Goal: Task Accomplishment & Management: Use online tool/utility

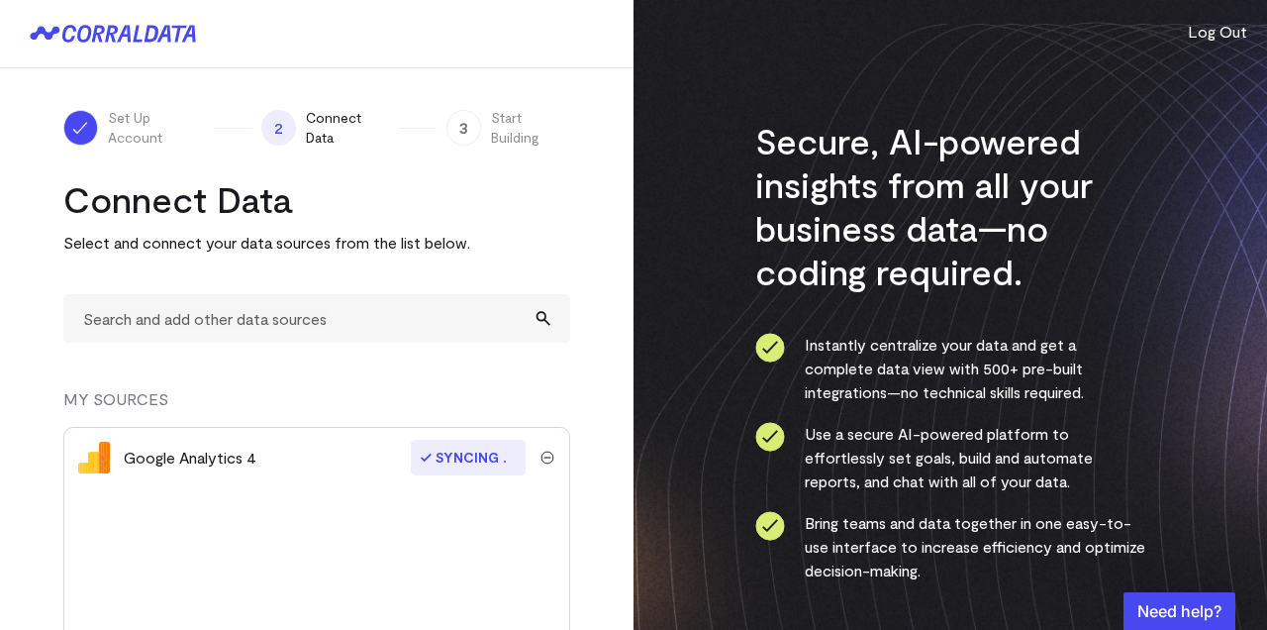
click at [466, 463] on span "Syncing" at bounding box center [468, 457] width 115 height 36
click at [412, 456] on span "Syncing" at bounding box center [468, 457] width 115 height 36
click at [225, 453] on div "Google Analytics 4" at bounding box center [190, 457] width 133 height 24
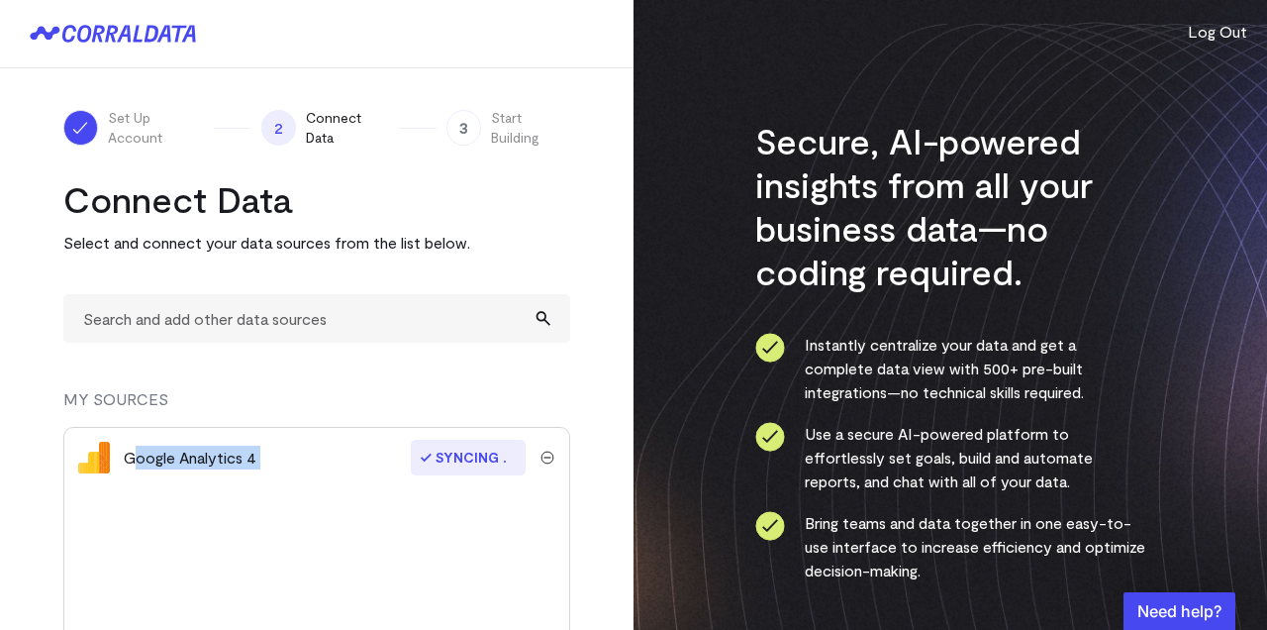
click at [225, 453] on div "Google Analytics 4" at bounding box center [190, 457] width 133 height 24
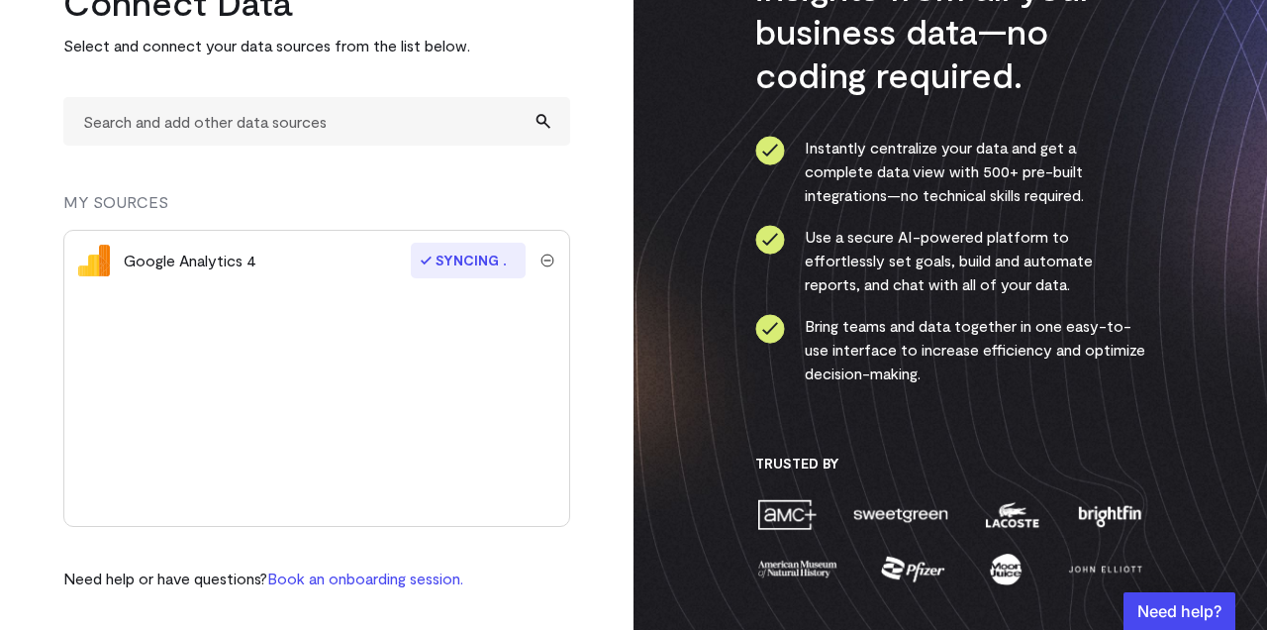
click at [498, 432] on div "Google Analytics 4 Syncing" at bounding box center [316, 378] width 507 height 297
click at [469, 260] on span "Syncing" at bounding box center [468, 260] width 115 height 36
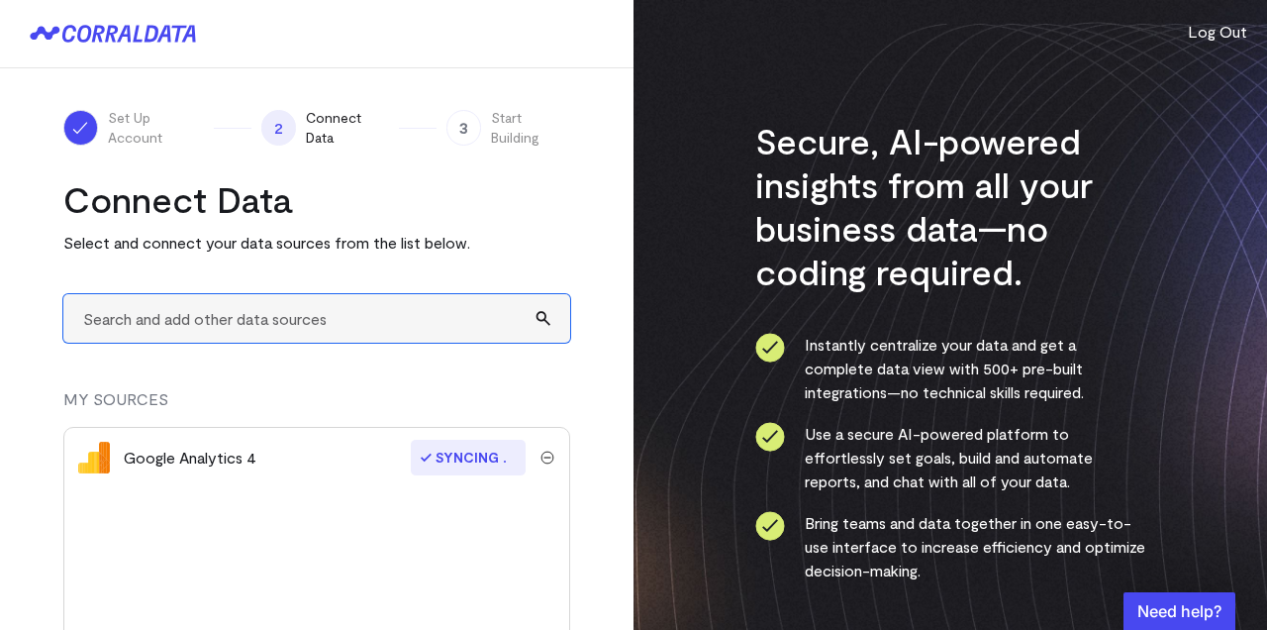
click at [369, 298] on input "text" at bounding box center [316, 318] width 507 height 48
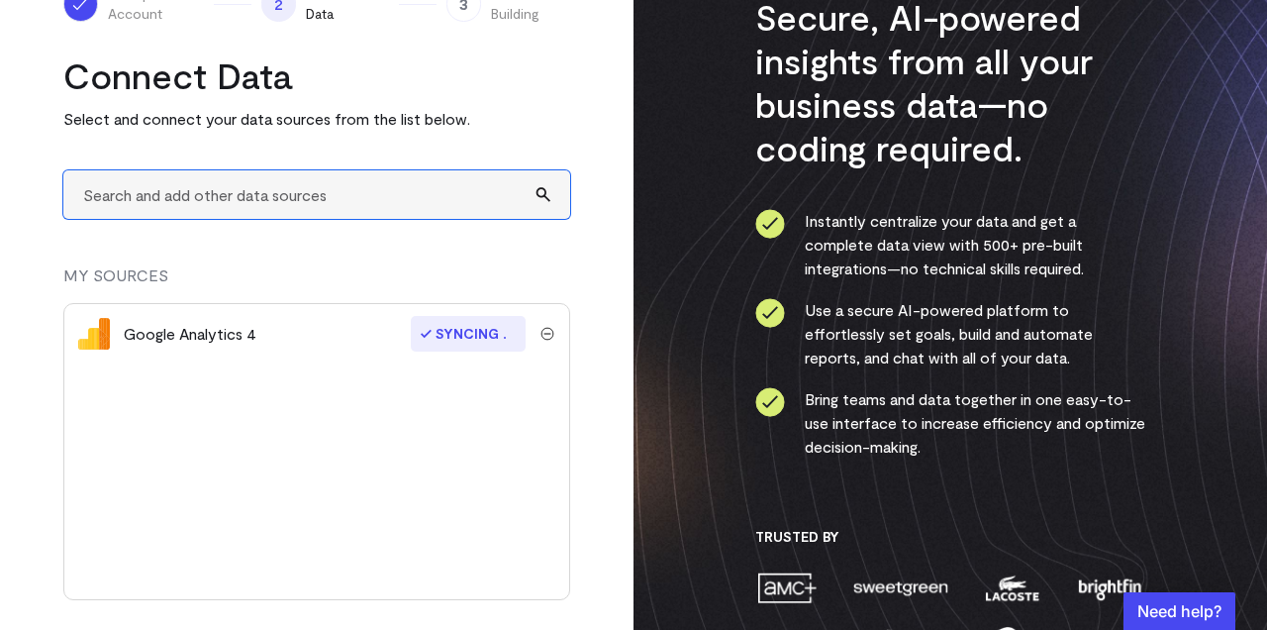
scroll to position [130, 0]
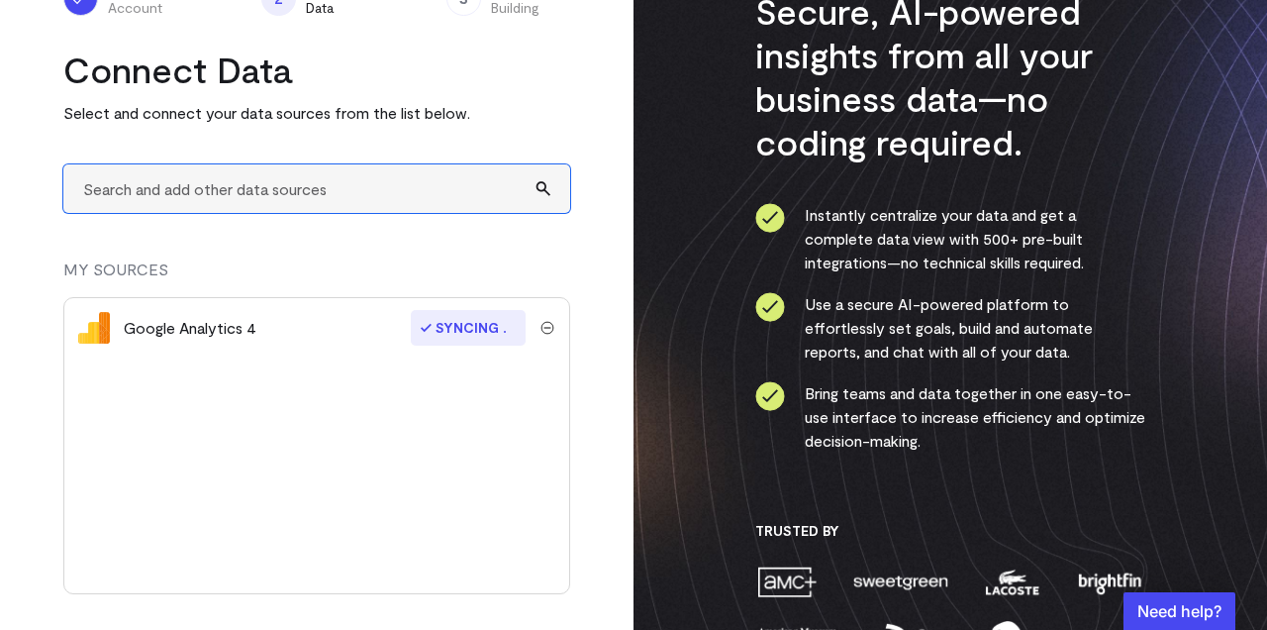
type input "a"
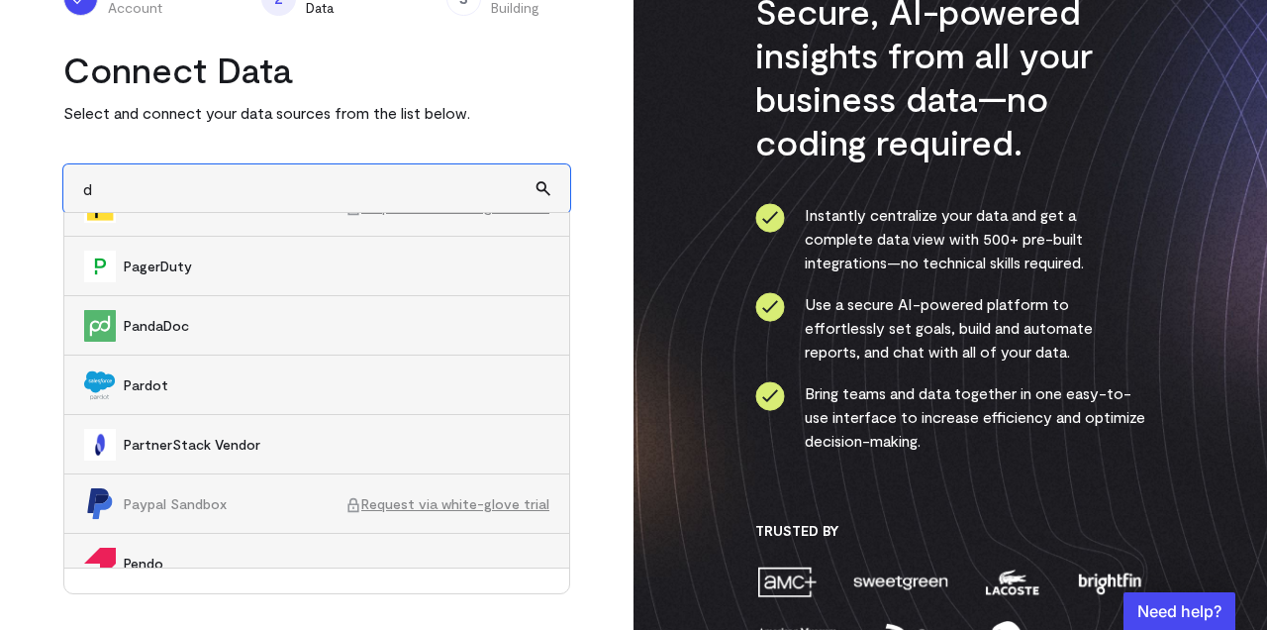
scroll to position [8852, 0]
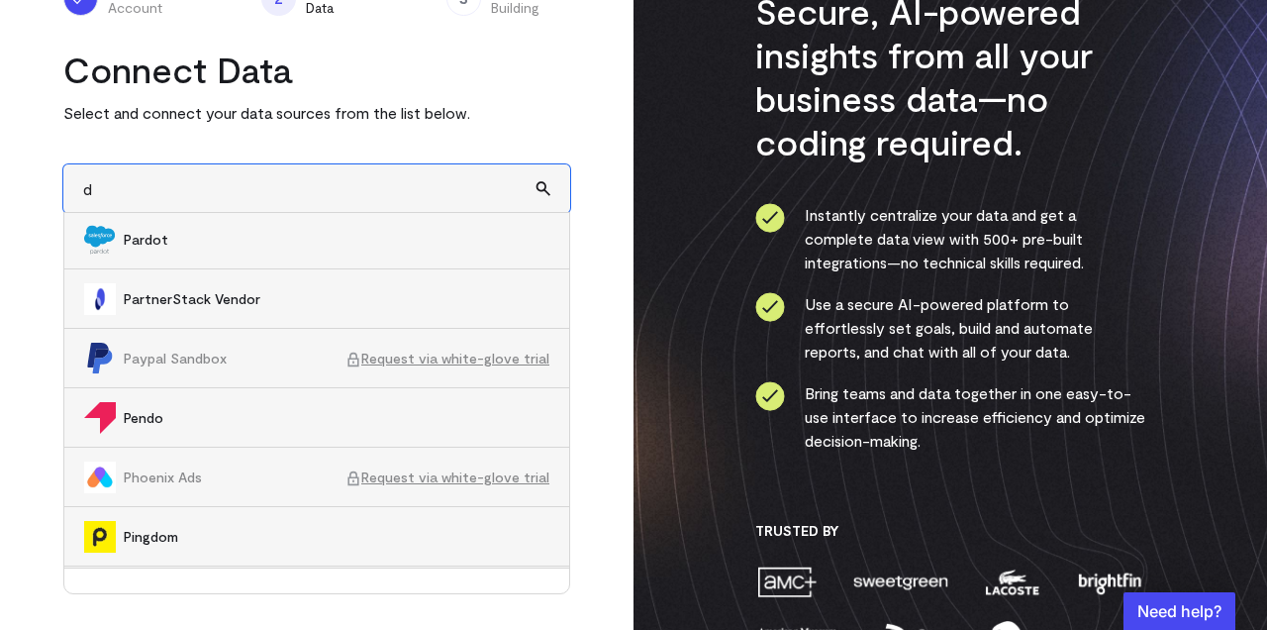
type input "d"
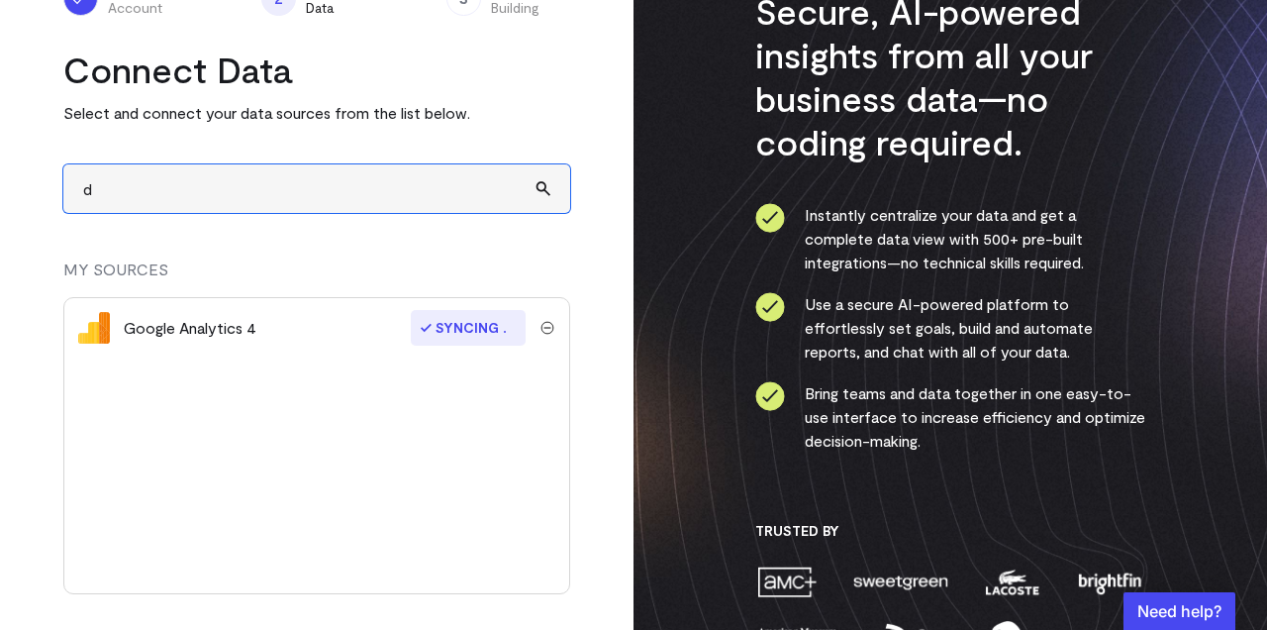
scroll to position [105, 0]
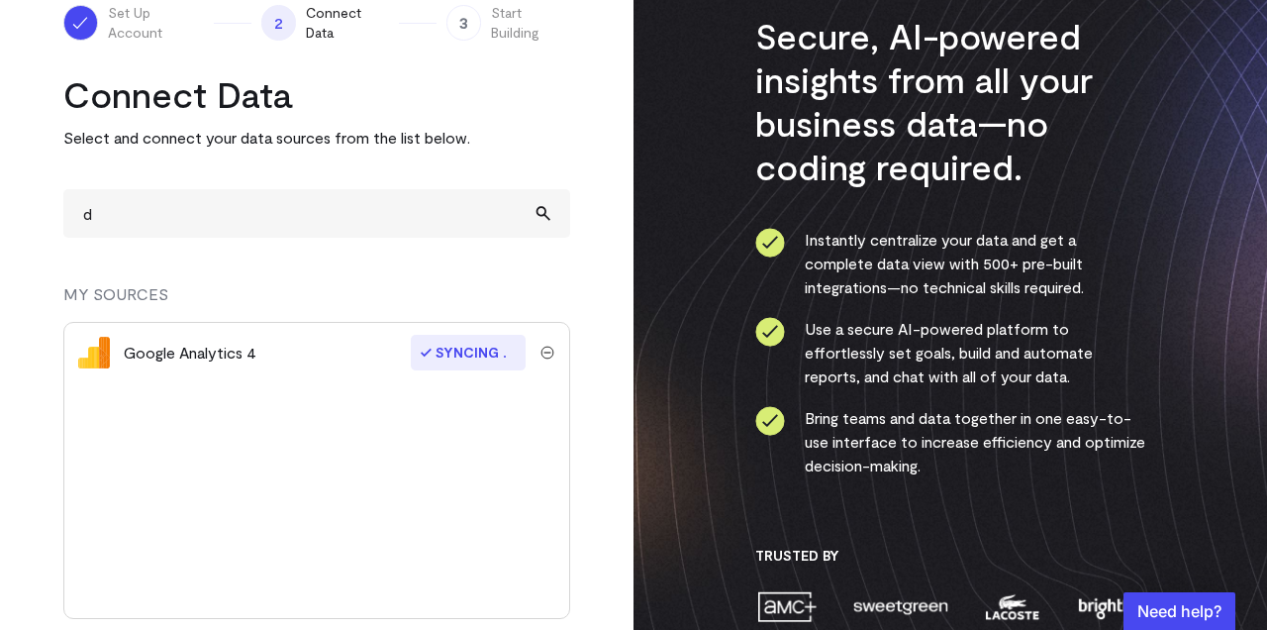
click at [464, 340] on span "Syncing" at bounding box center [468, 353] width 115 height 36
click at [444, 352] on span "Syncing" at bounding box center [468, 353] width 115 height 36
click at [429, 450] on div "Google Analytics 4 Syncing" at bounding box center [316, 470] width 507 height 297
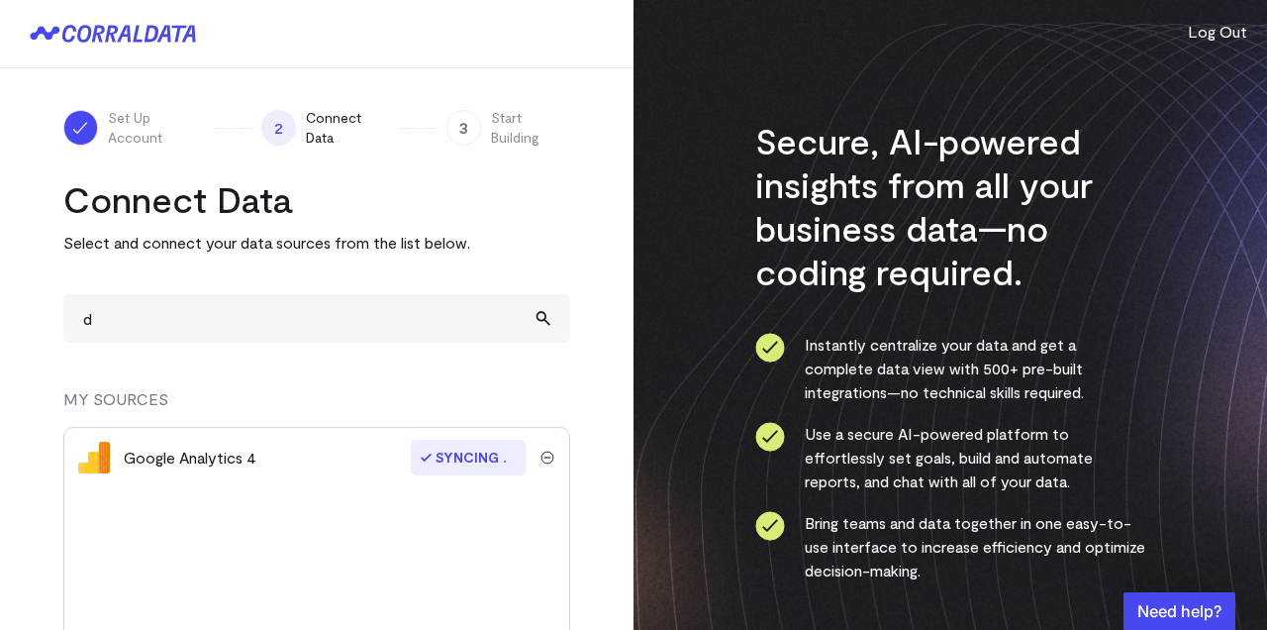
scroll to position [197, 0]
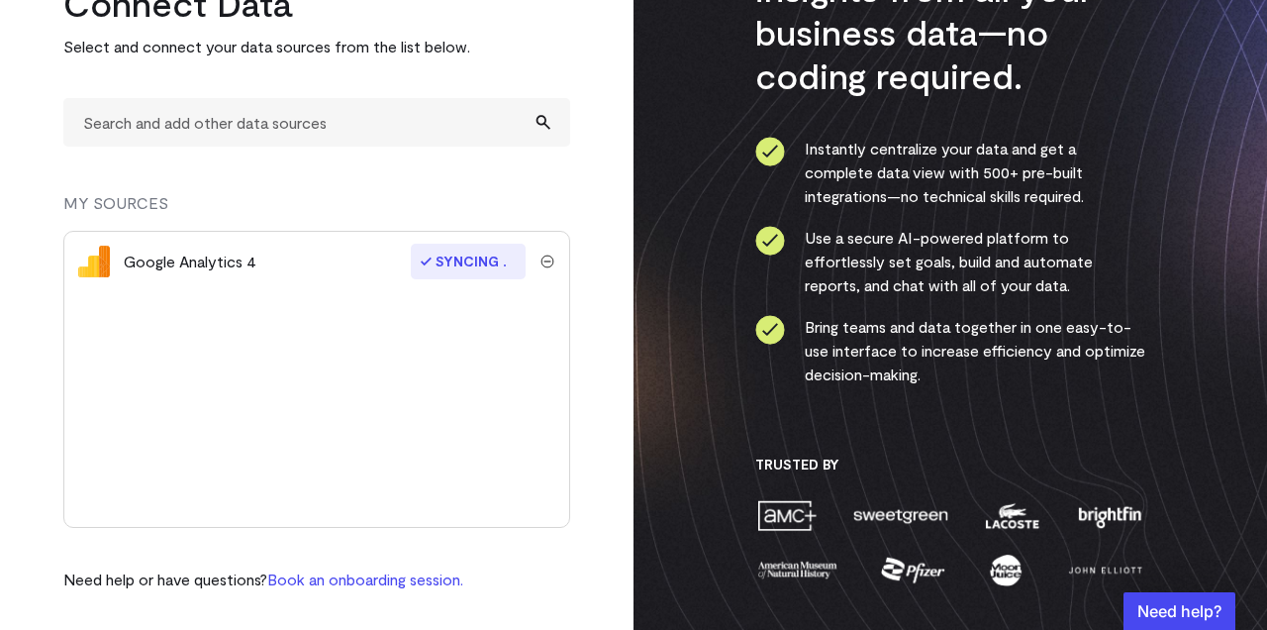
scroll to position [197, 0]
click at [472, 250] on span "Syncing" at bounding box center [468, 260] width 115 height 36
click at [226, 269] on div "Google Analytics 4" at bounding box center [190, 260] width 133 height 24
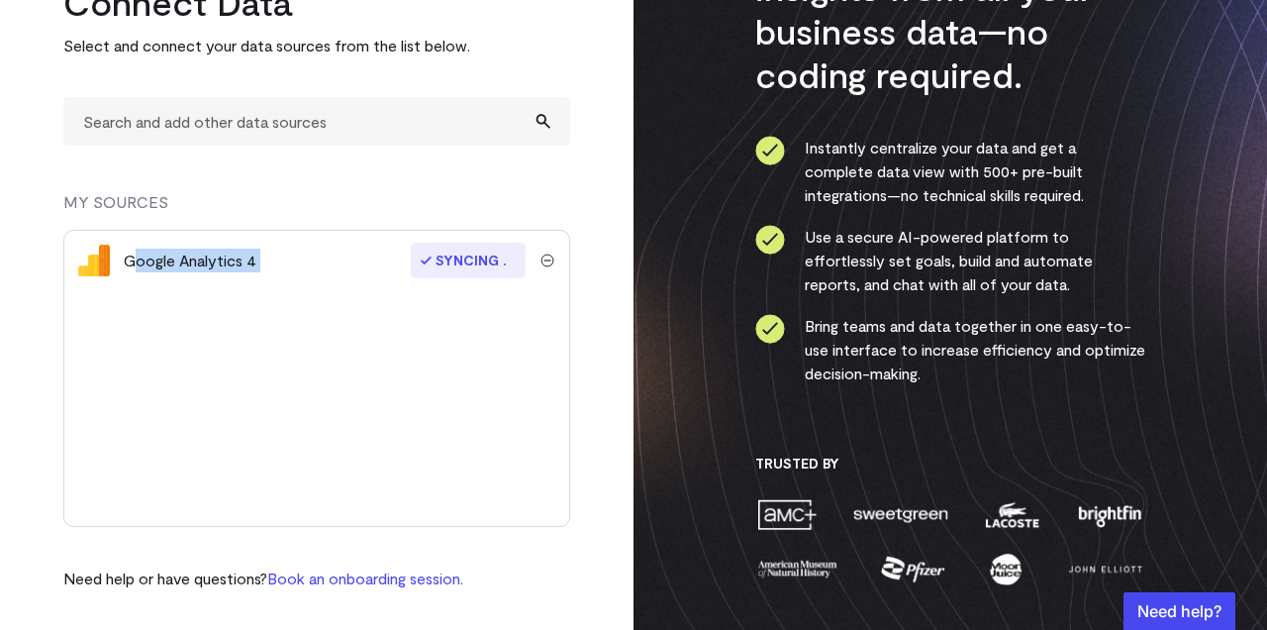
click at [226, 269] on div "Google Analytics 4" at bounding box center [190, 260] width 133 height 24
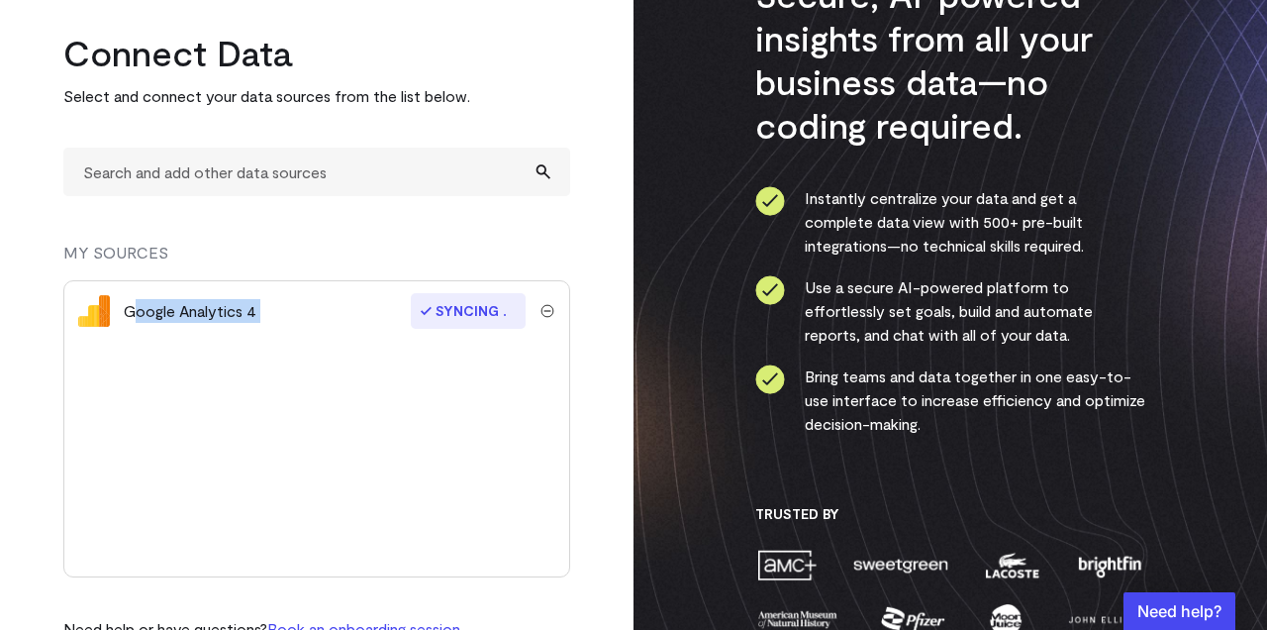
scroll to position [90, 0]
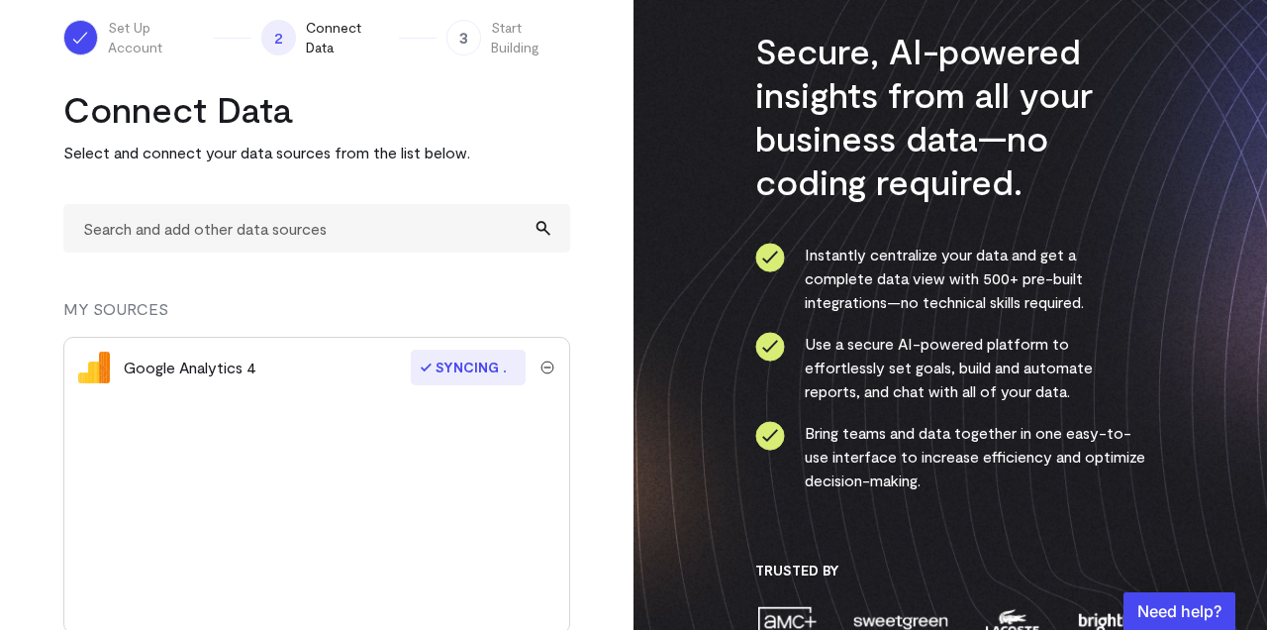
click at [674, 368] on div "Secure, AI-powered insights from all your business data—no coding required. Ins…" at bounding box center [949, 323] width 633 height 826
click at [455, 372] on span "Syncing" at bounding box center [468, 367] width 115 height 36
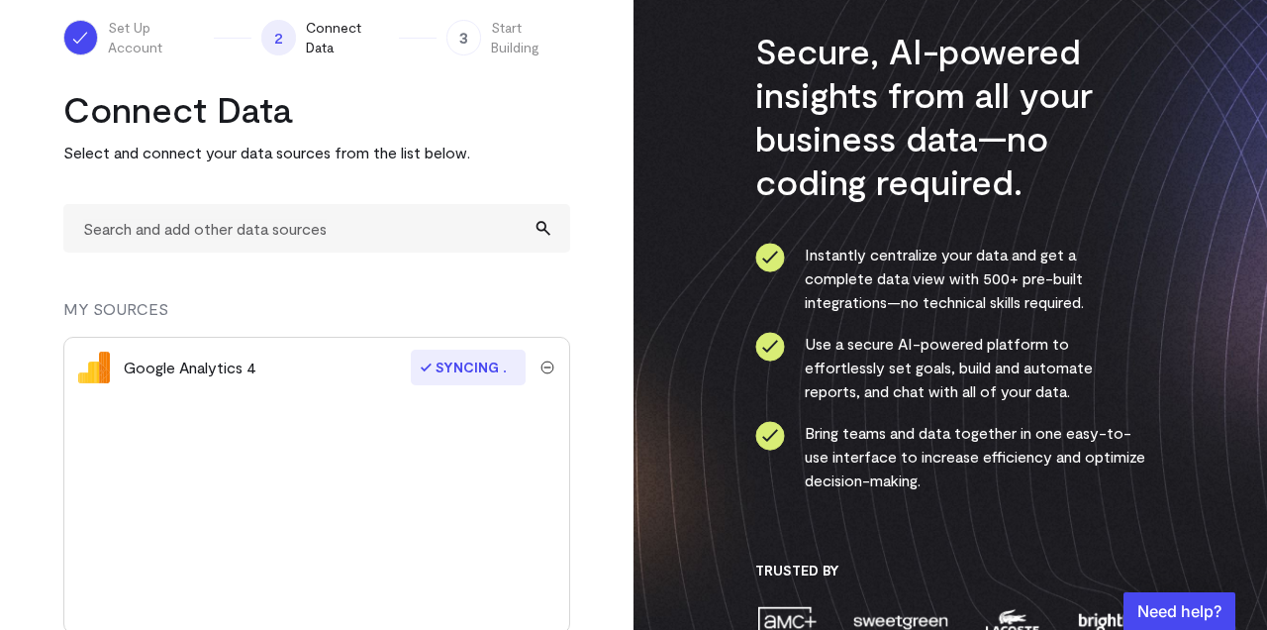
click at [411, 372] on span "Syncing" at bounding box center [468, 367] width 115 height 36
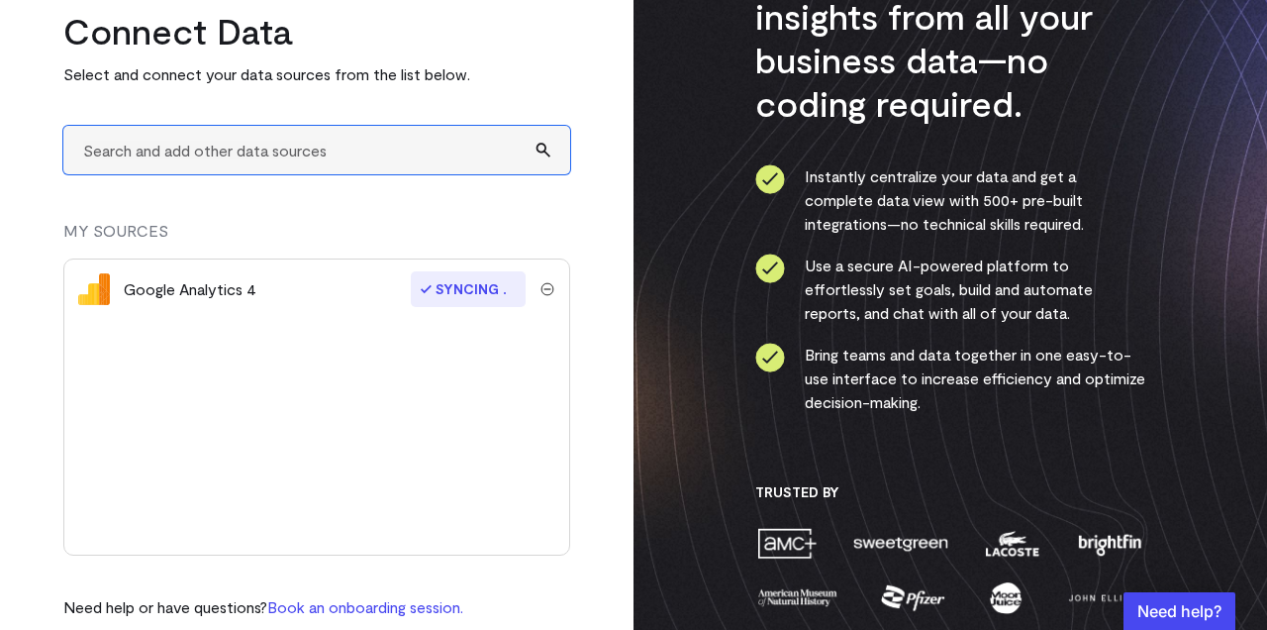
click at [332, 152] on input "text" at bounding box center [316, 150] width 507 height 48
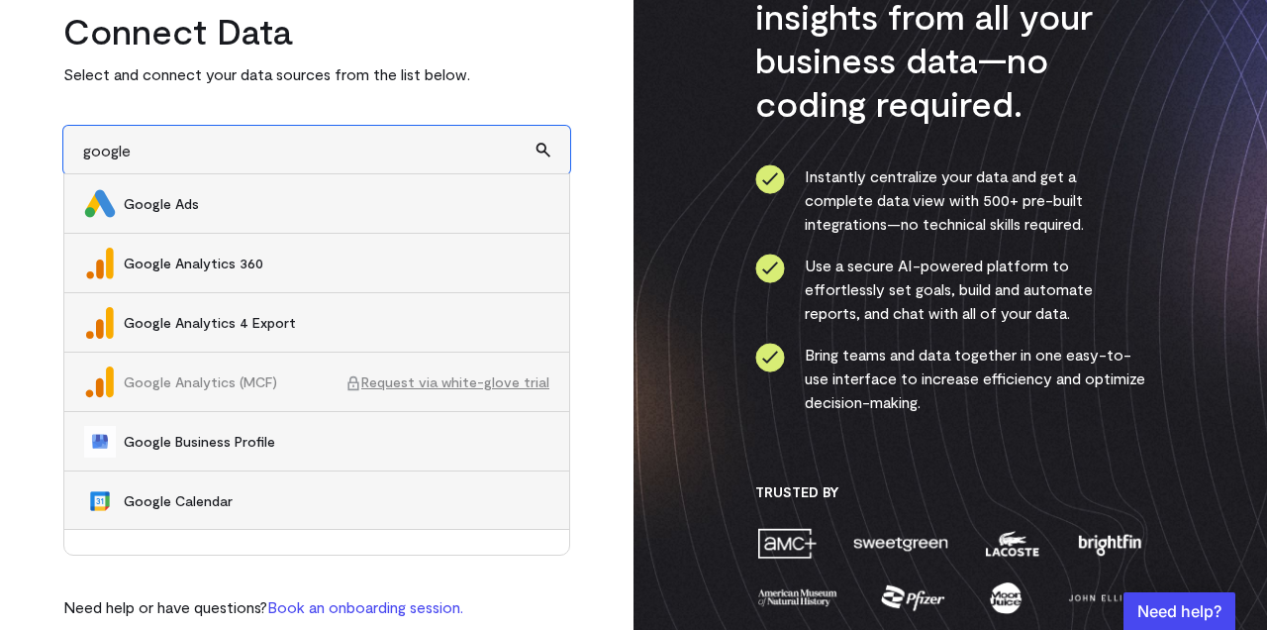
scroll to position [109, 0]
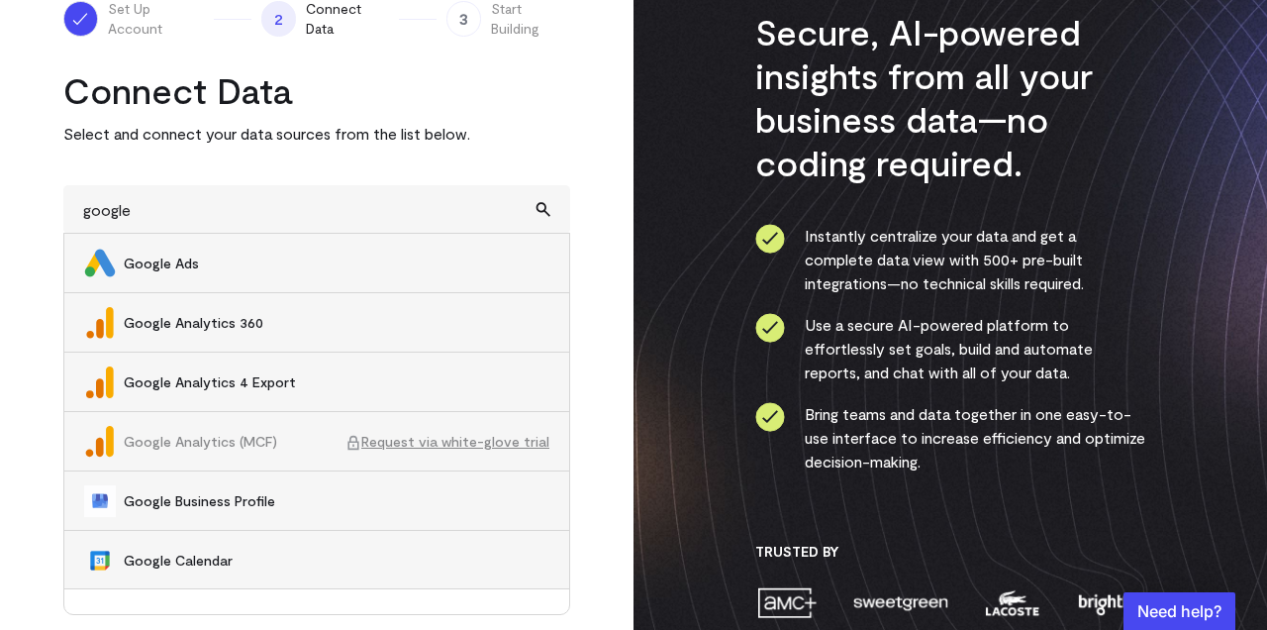
click at [260, 387] on span "Google Analytics 4 Export" at bounding box center [337, 382] width 426 height 20
type input "Google Analytics 4 Export"
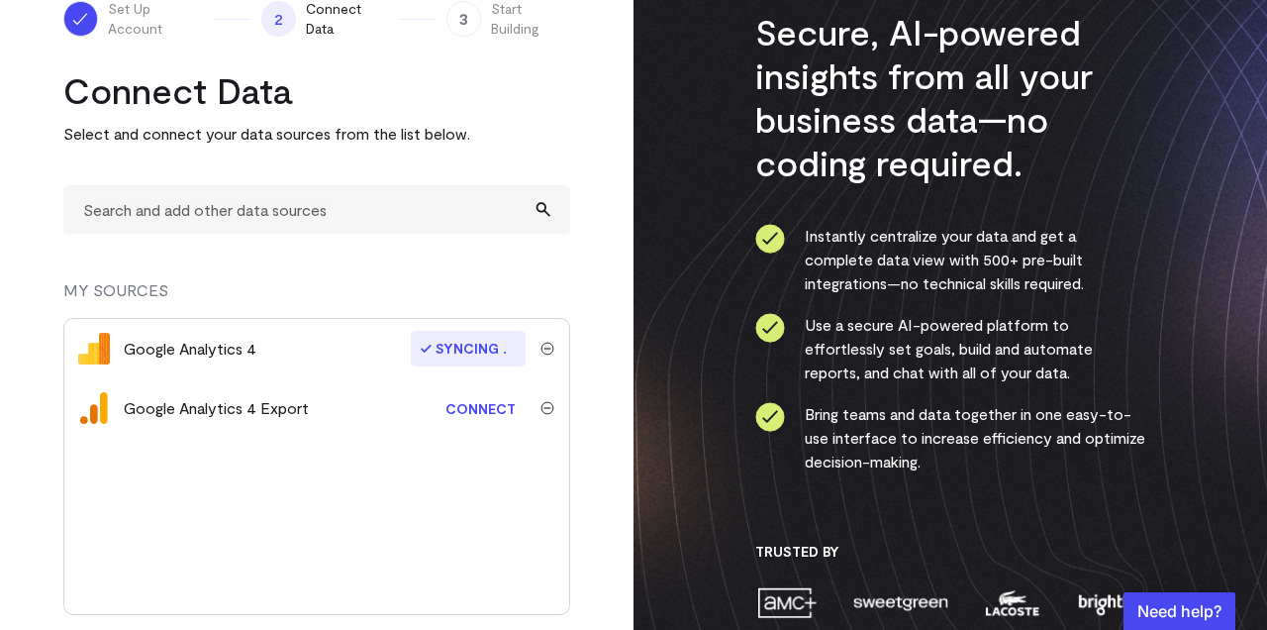
click at [292, 404] on div "Google Analytics 4 Export" at bounding box center [216, 408] width 185 height 24
click at [307, 409] on div "Google Analytics 4 Export" at bounding box center [216, 408] width 185 height 24
click at [470, 417] on link "Connect" at bounding box center [481, 408] width 90 height 37
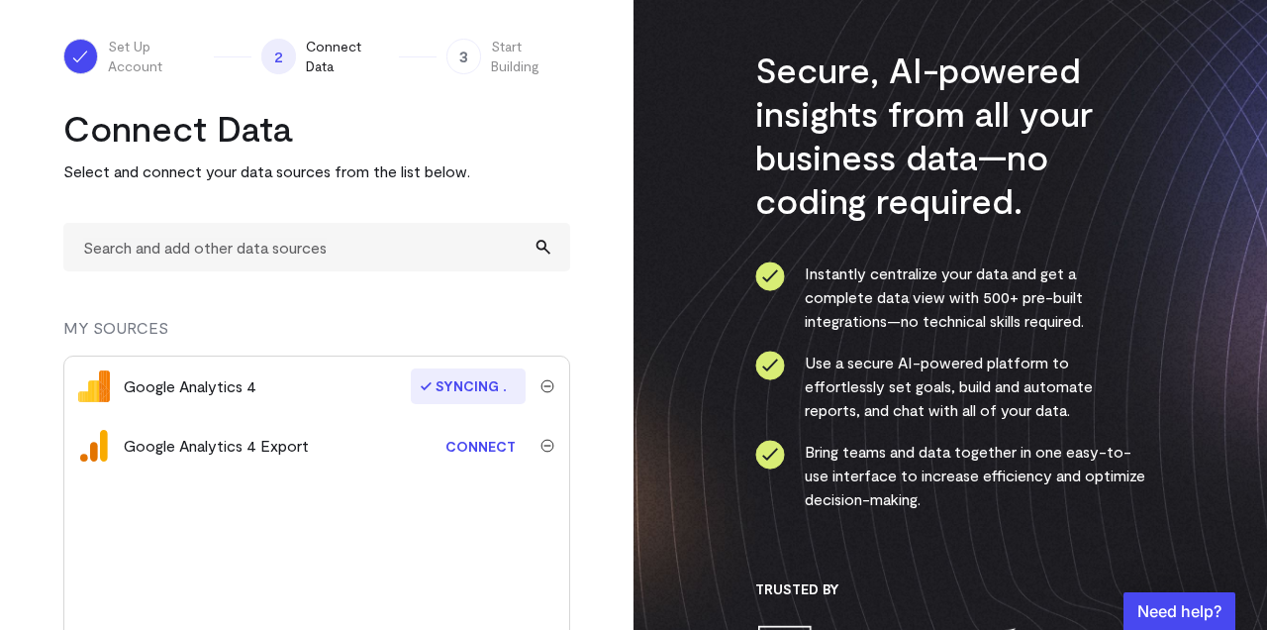
scroll to position [76, 0]
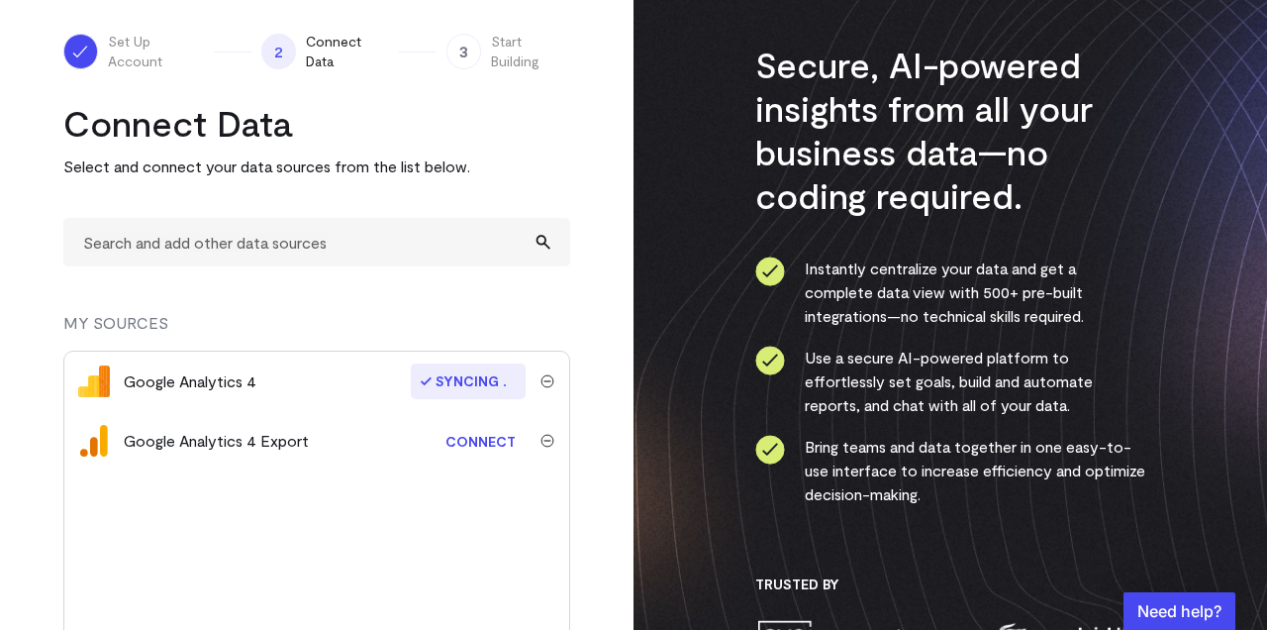
click at [545, 441] on img "submit" at bounding box center [547, 441] width 14 height 14
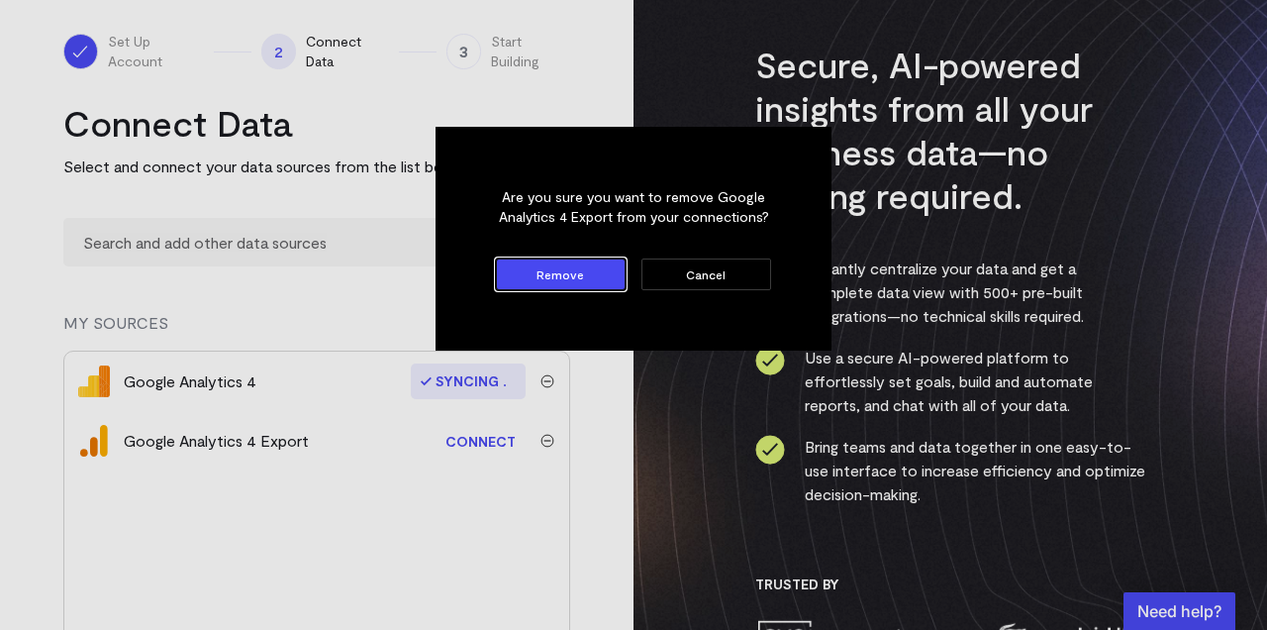
click at [579, 274] on button "Remove" at bounding box center [561, 274] width 130 height 32
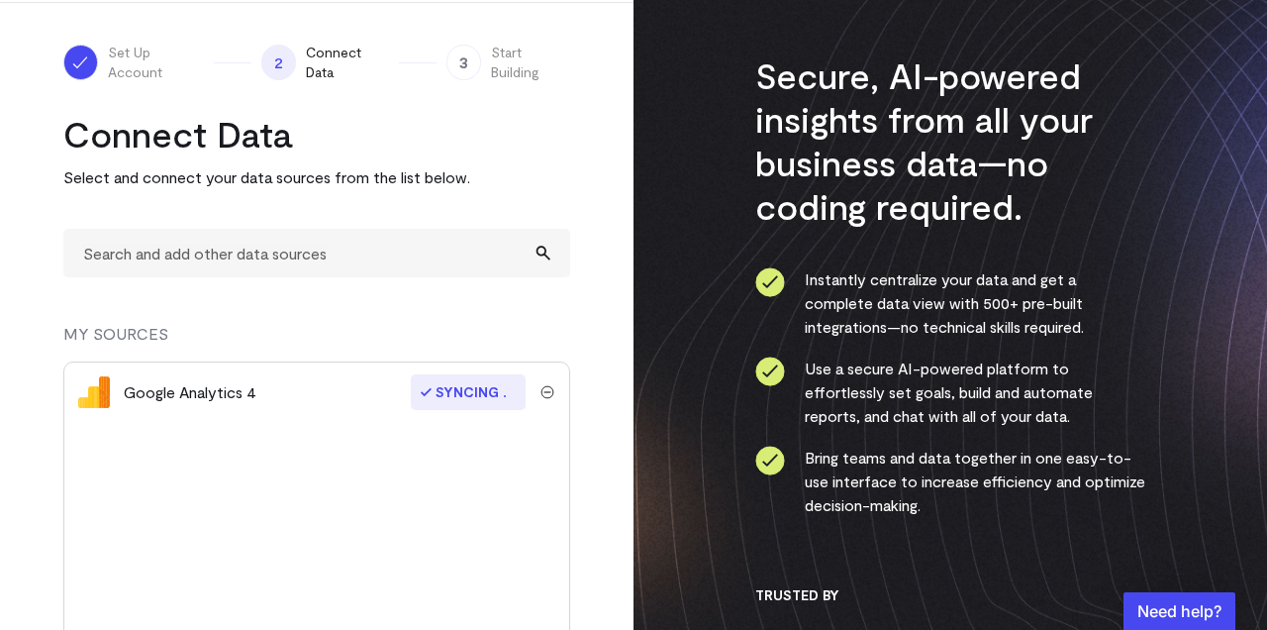
scroll to position [0, 0]
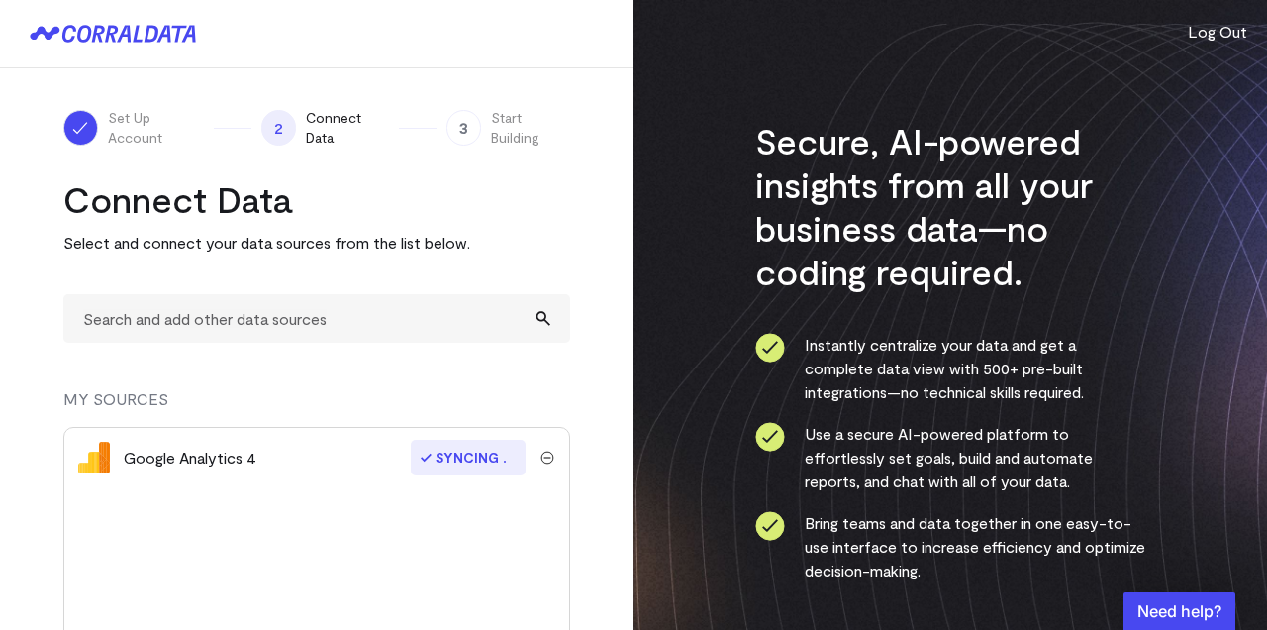
click at [506, 445] on span "Syncing" at bounding box center [468, 457] width 115 height 36
click at [1226, 31] on button "Log Out" at bounding box center [1217, 32] width 59 height 24
click at [240, 471] on div "Google Analytics 4 Syncing" at bounding box center [316, 457] width 505 height 59
click at [545, 454] on img "submit" at bounding box center [547, 457] width 14 height 14
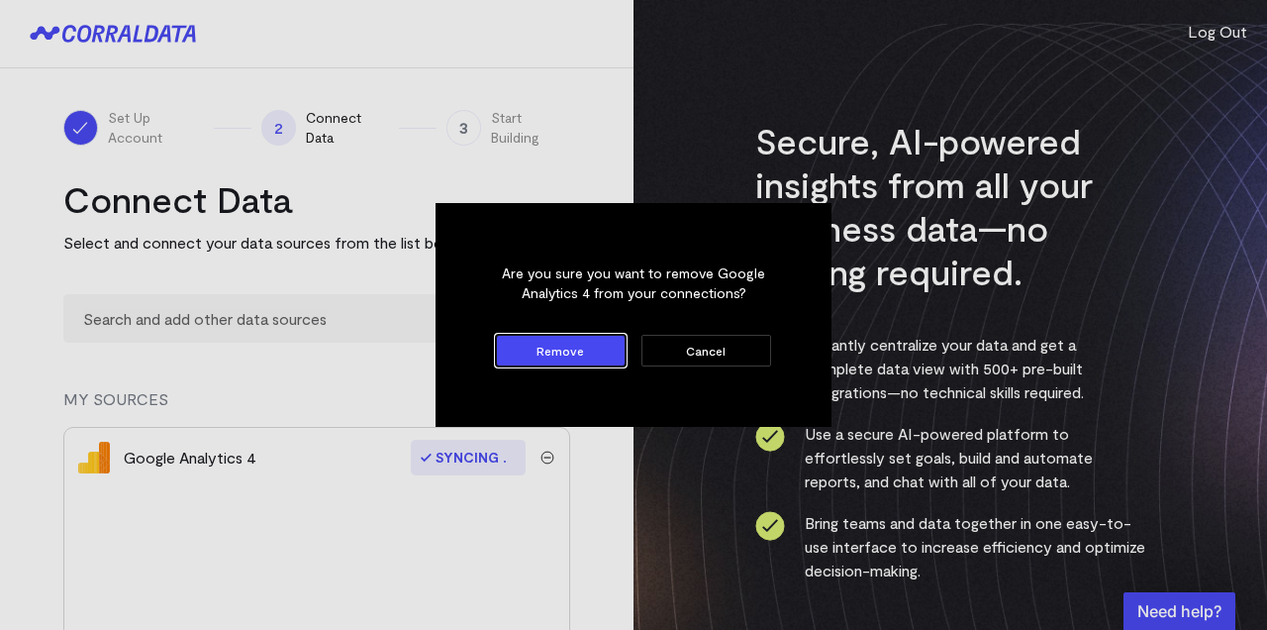
click at [569, 347] on button "Remove" at bounding box center [561, 351] width 130 height 32
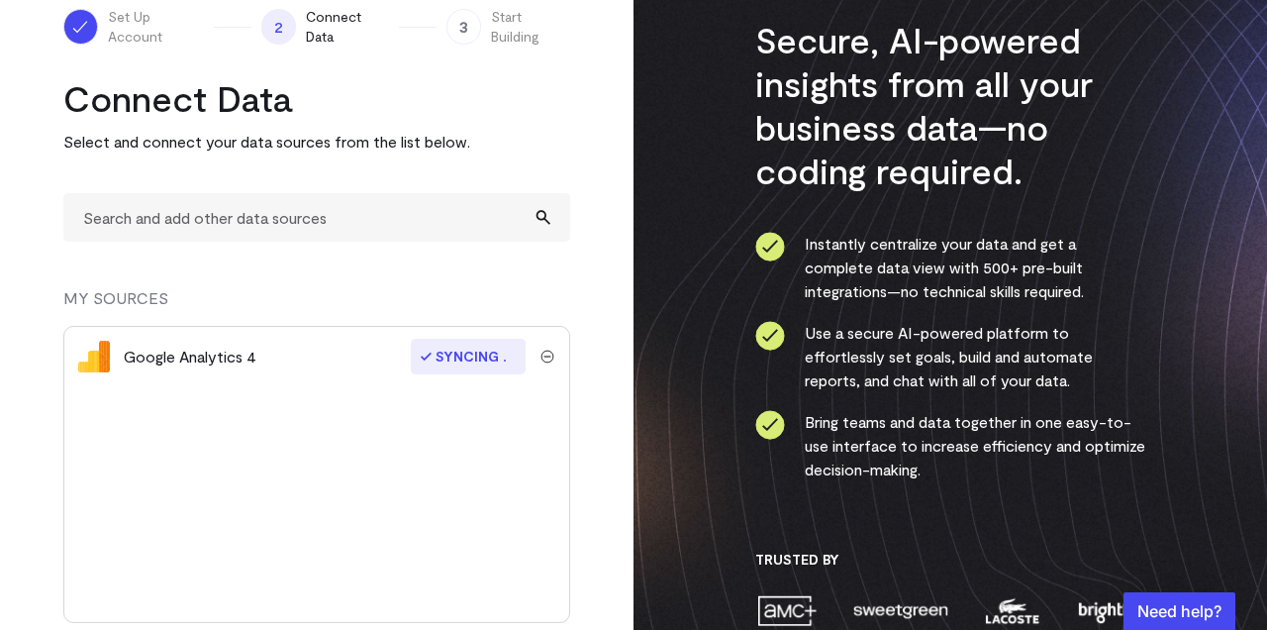
scroll to position [197, 0]
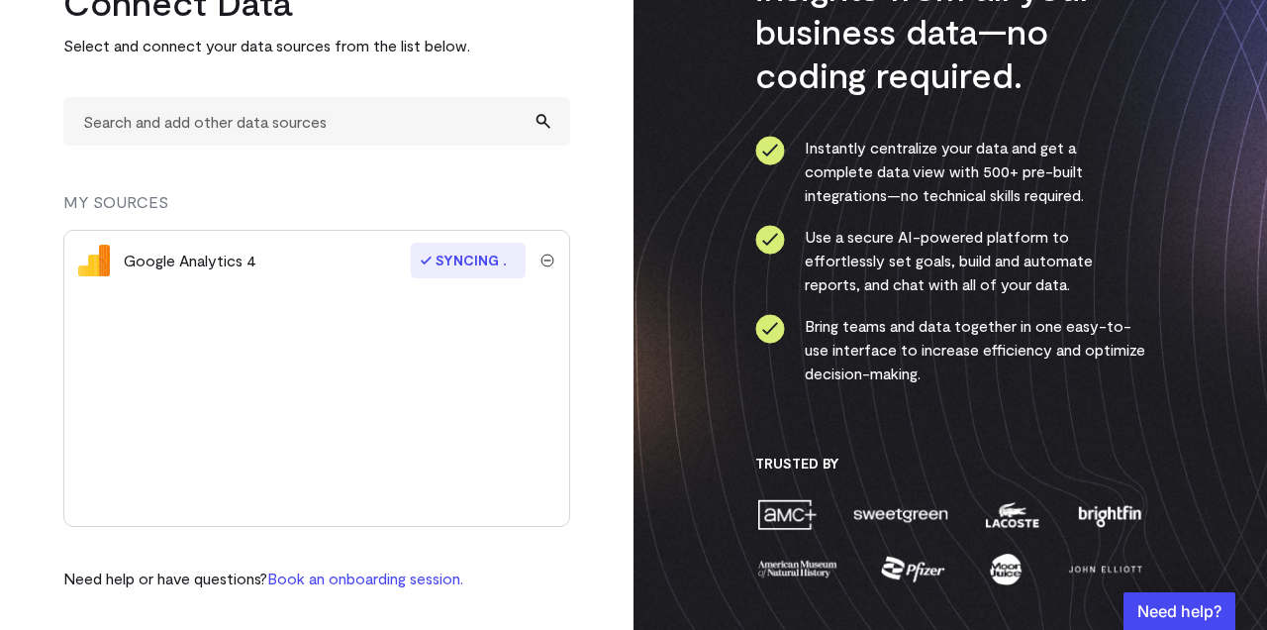
click at [449, 266] on span "Syncing" at bounding box center [468, 260] width 115 height 36
click at [480, 415] on div "Google Analytics 4 Syncing" at bounding box center [316, 378] width 507 height 297
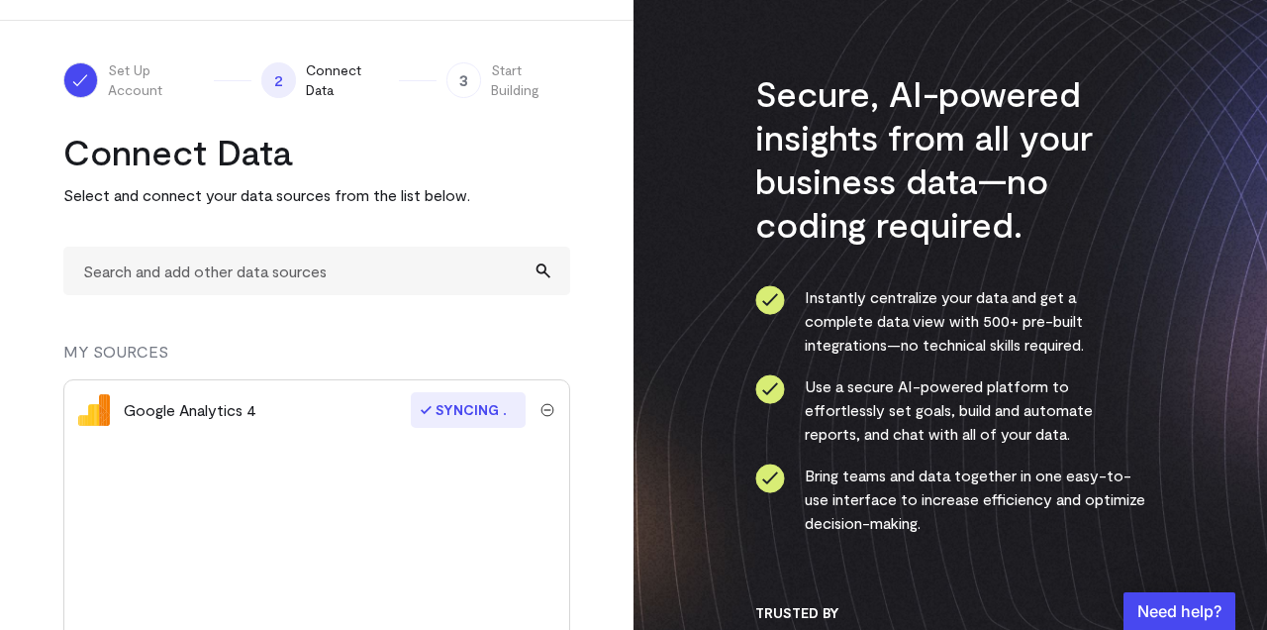
scroll to position [34, 0]
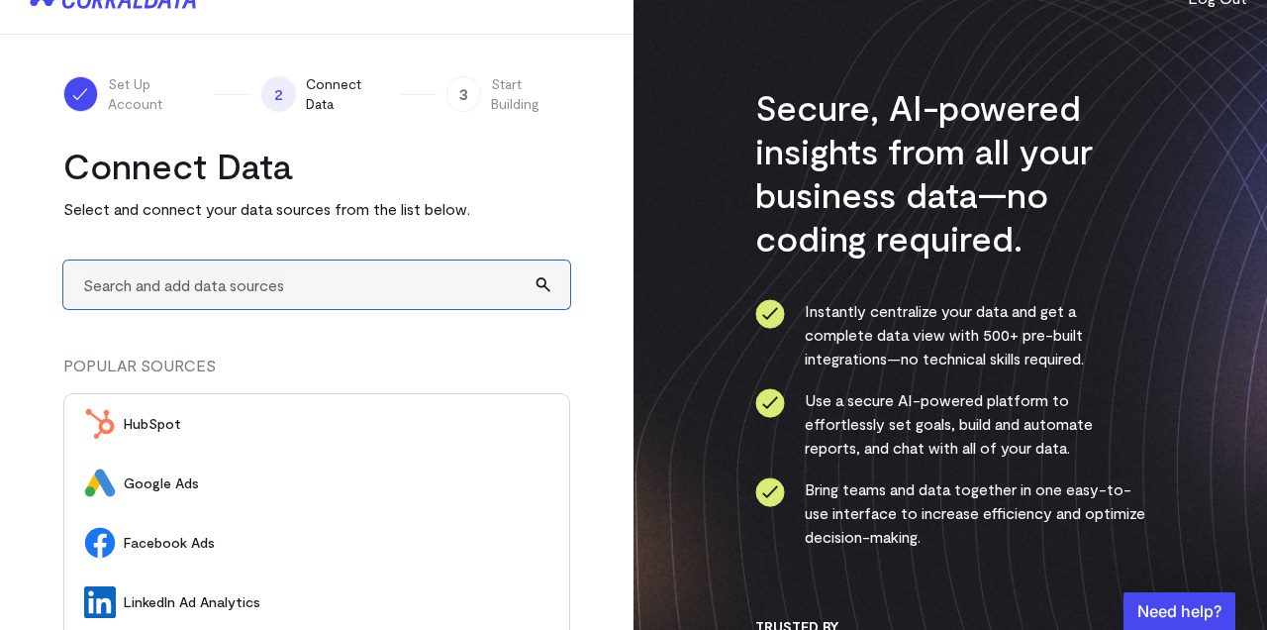
click at [342, 303] on input "text" at bounding box center [316, 284] width 507 height 48
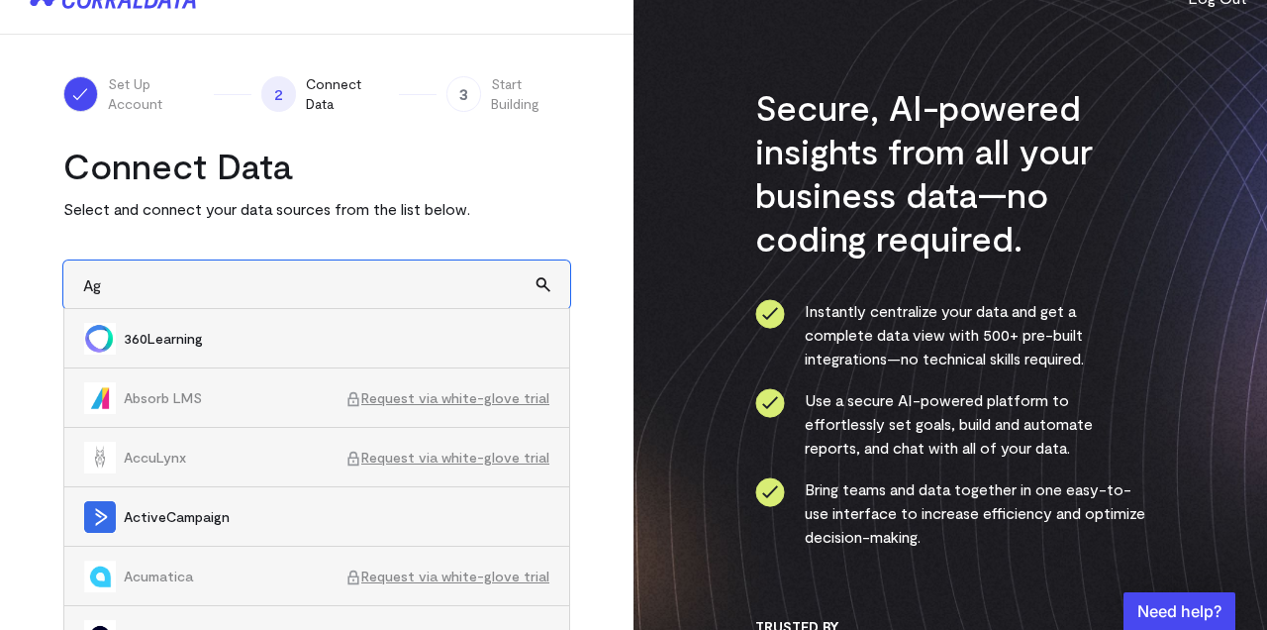
type input "A"
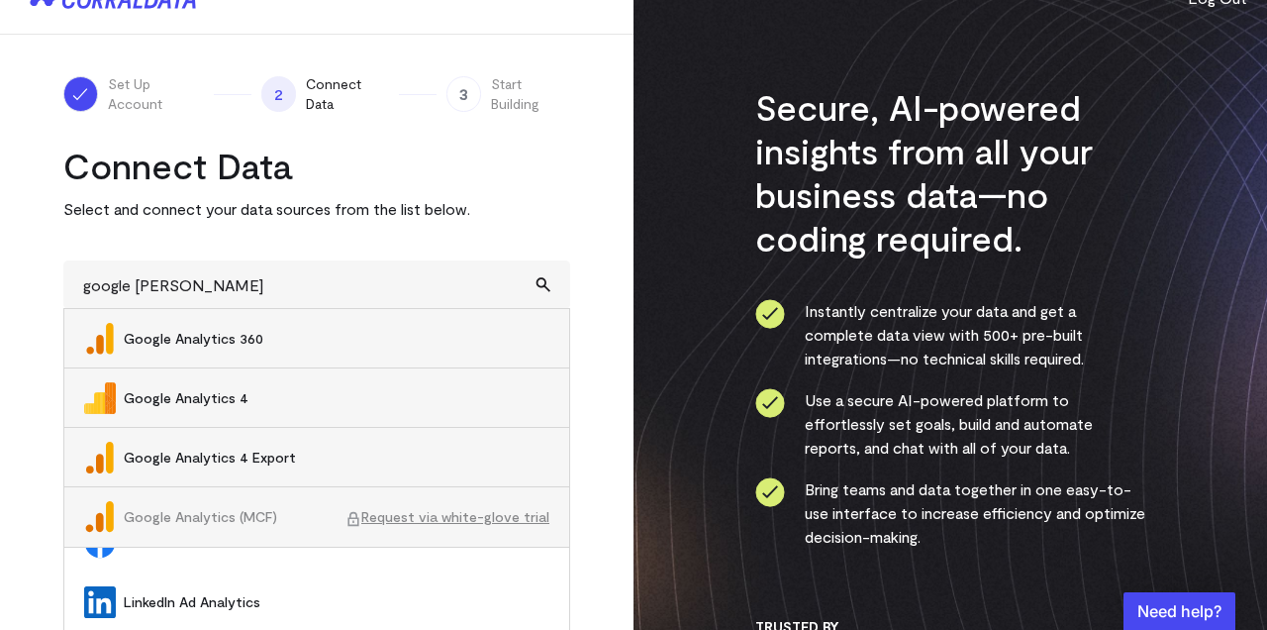
click at [244, 385] on li "Google Analytics 4" at bounding box center [316, 397] width 505 height 59
type input "Google Analytics 4"
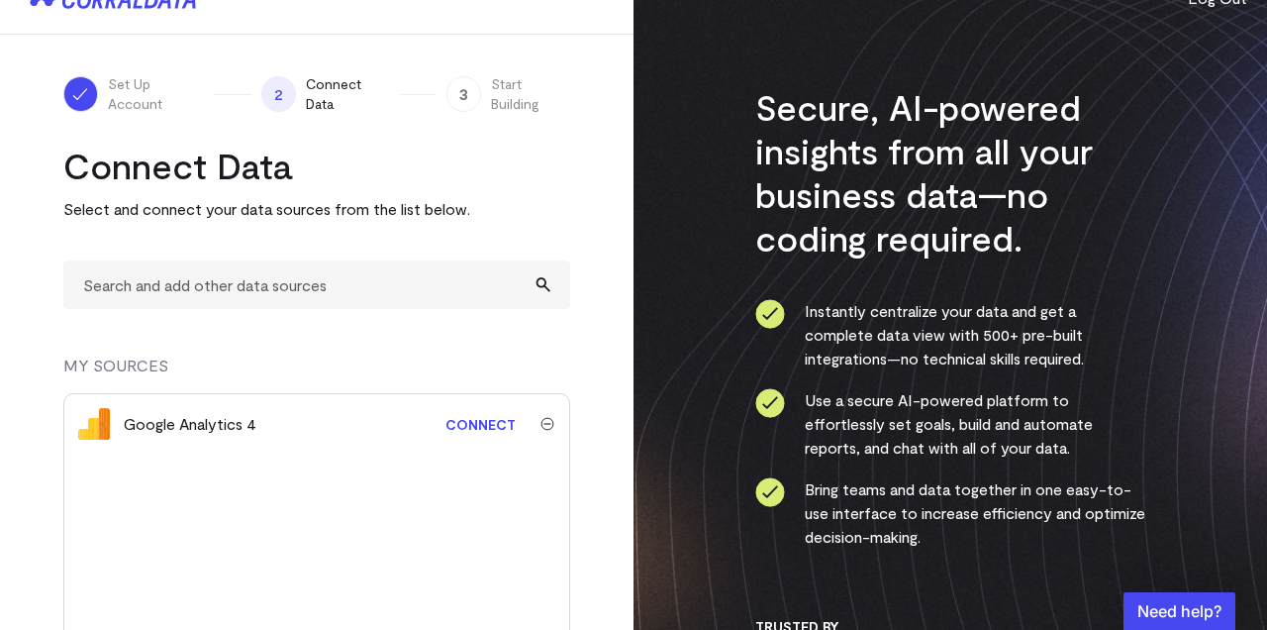
click at [491, 422] on link "Connect" at bounding box center [481, 424] width 90 height 37
